Goal: Find contact information: Find contact information

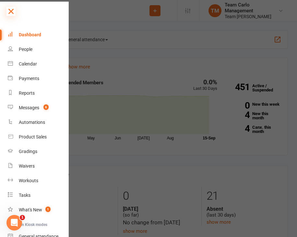
click at [11, 10] on icon at bounding box center [10, 11] width 9 height 9
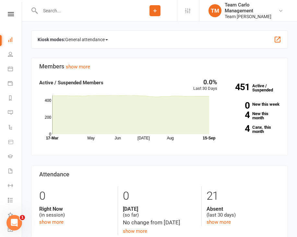
click at [53, 13] on input "text" at bounding box center [85, 10] width 95 height 9
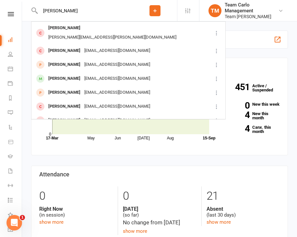
type input "[PERSON_NAME]"
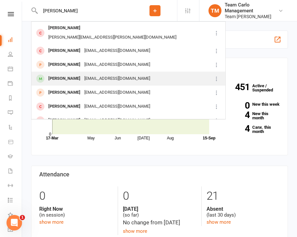
click at [69, 74] on div "[PERSON_NAME]" at bounding box center [64, 78] width 36 height 9
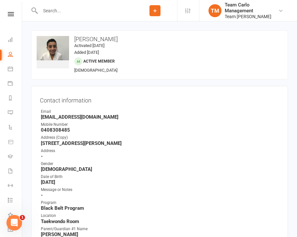
drag, startPoint x: 119, startPoint y: 36, endPoint x: 74, endPoint y: 42, distance: 45.6
click at [74, 42] on div "upload photo change photo [PERSON_NAME] Activated [DATE] Added [DATE] Active me…" at bounding box center [159, 55] width 257 height 49
copy h3 "[PERSON_NAME]"
click at [126, 64] on div "upload photo change photo [PERSON_NAME] Activated [DATE] Added [DATE] Active me…" at bounding box center [159, 55] width 257 height 49
drag, startPoint x: 97, startPoint y: 116, endPoint x: 40, endPoint y: 118, distance: 56.9
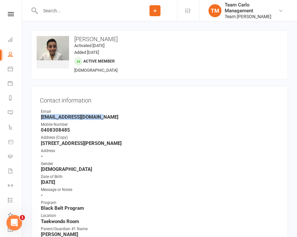
click at [40, 118] on li "Email [EMAIL_ADDRESS][DOMAIN_NAME]" at bounding box center [160, 114] width 240 height 11
copy strong "[EMAIL_ADDRESS][DOMAIN_NAME]"
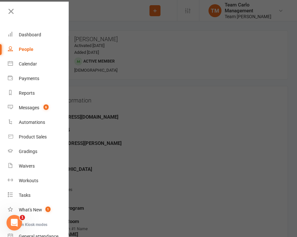
click at [105, 15] on div at bounding box center [148, 118] width 297 height 237
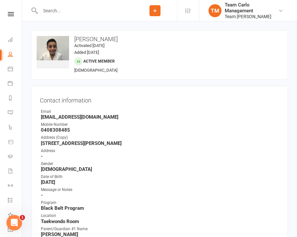
click at [58, 10] on input "text" at bounding box center [85, 10] width 95 height 9
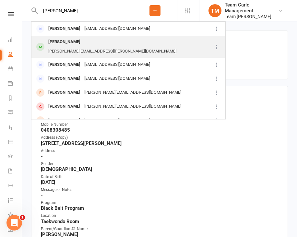
type input "[PERSON_NAME]"
click at [67, 44] on div "[PERSON_NAME]" at bounding box center [64, 41] width 36 height 9
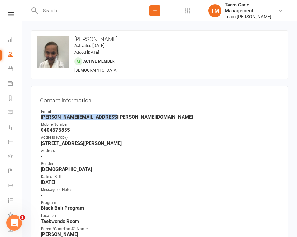
drag, startPoint x: 109, startPoint y: 117, endPoint x: 40, endPoint y: 119, distance: 69.5
click at [40, 119] on div "Contact information Owner Email [PERSON_NAME][EMAIL_ADDRESS][PERSON_NAME][DOMAI…" at bounding box center [159, 196] width 257 height 220
copy strong "[PERSON_NAME][EMAIL_ADDRESS][PERSON_NAME][DOMAIN_NAME]"
click at [55, 9] on input "text" at bounding box center [85, 10] width 95 height 9
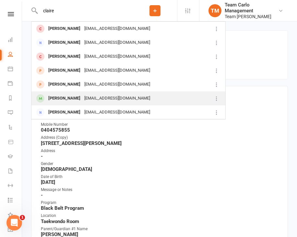
type input "claire"
click at [67, 98] on div "[PERSON_NAME]" at bounding box center [64, 98] width 36 height 9
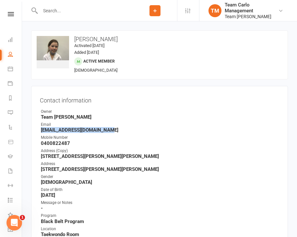
drag, startPoint x: 109, startPoint y: 130, endPoint x: 40, endPoint y: 131, distance: 69.2
click at [40, 131] on div "Contact information Owner Team [PERSON_NAME] Email [EMAIL_ADDRESS][DOMAIN_NAME]…" at bounding box center [159, 202] width 257 height 233
copy strong "[EMAIL_ADDRESS][DOMAIN_NAME]"
